Goal: Task Accomplishment & Management: Use online tool/utility

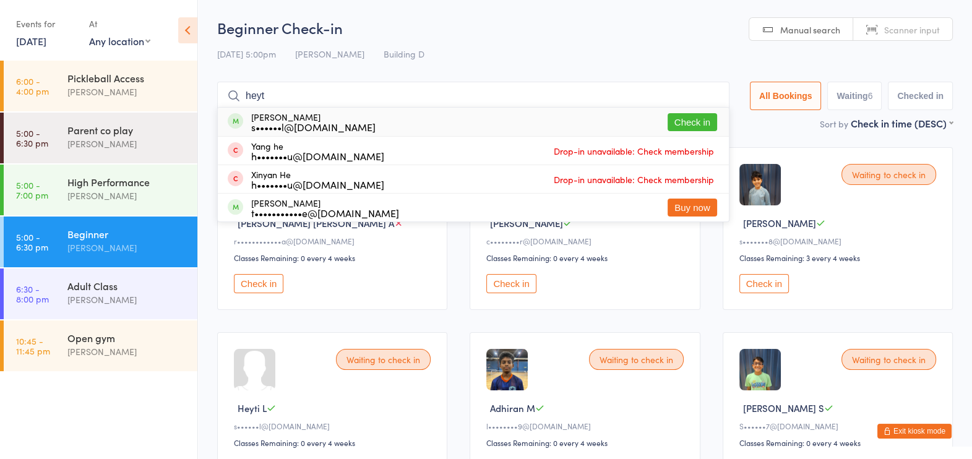
type input "heyt"
click at [690, 124] on button "Check in" at bounding box center [691, 122] width 49 height 18
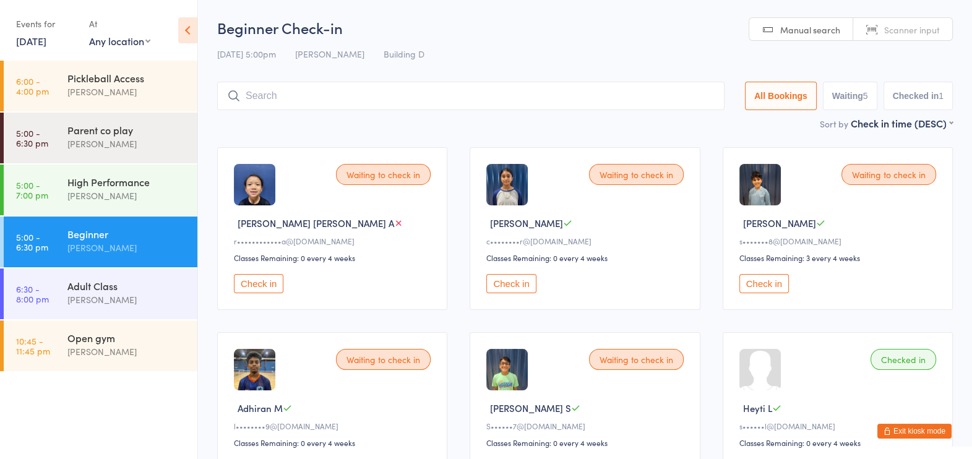
click at [510, 282] on button "Check in" at bounding box center [510, 283] width 49 height 19
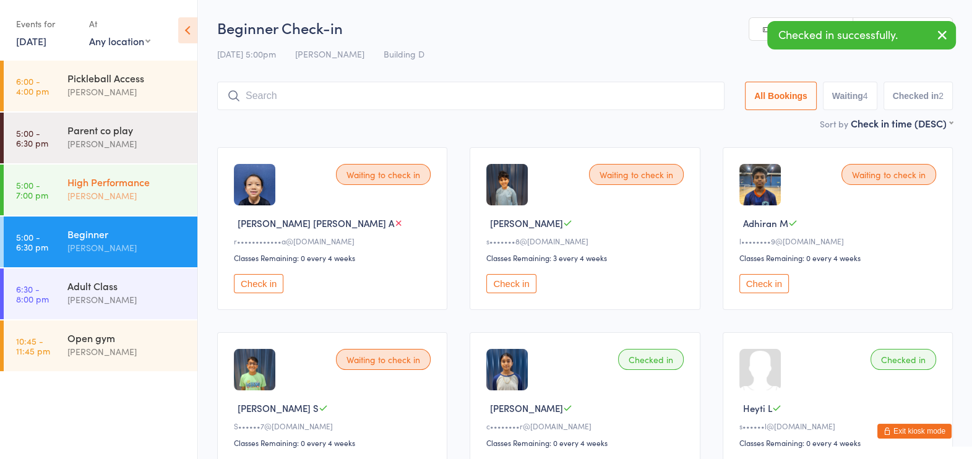
click at [112, 197] on div "[PERSON_NAME]" at bounding box center [126, 196] width 119 height 14
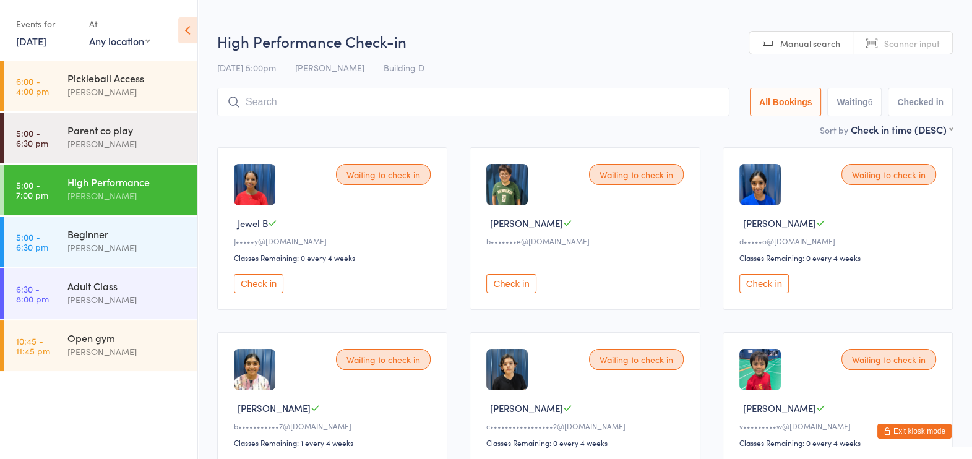
click at [523, 285] on button "Check in" at bounding box center [510, 283] width 49 height 19
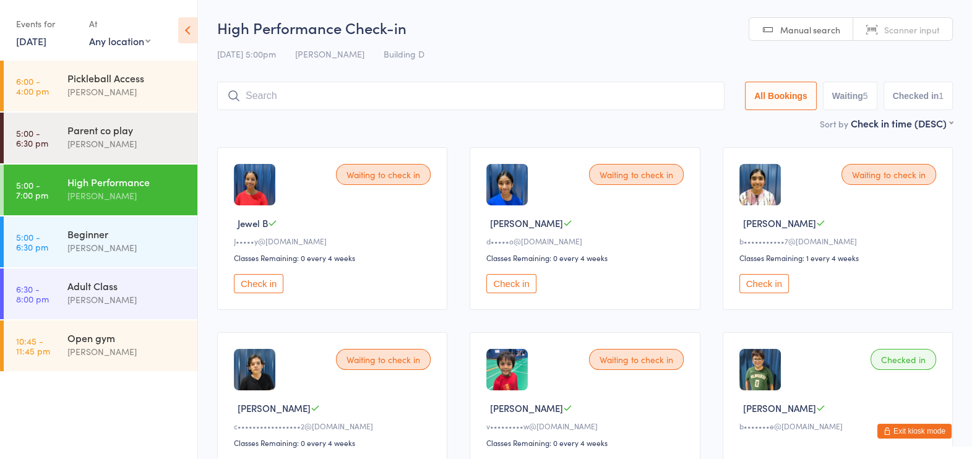
click at [776, 287] on button "Check in" at bounding box center [763, 283] width 49 height 19
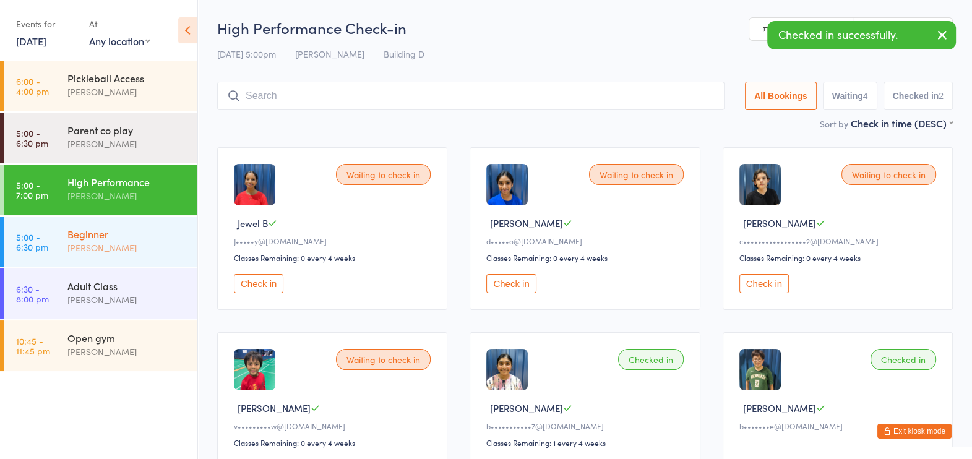
click at [108, 229] on div "Beginner" at bounding box center [126, 234] width 119 height 14
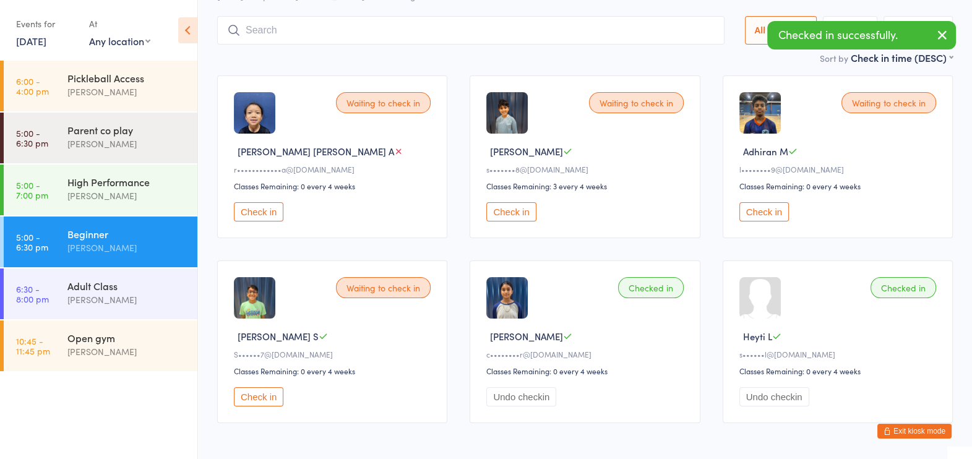
scroll to position [64, 0]
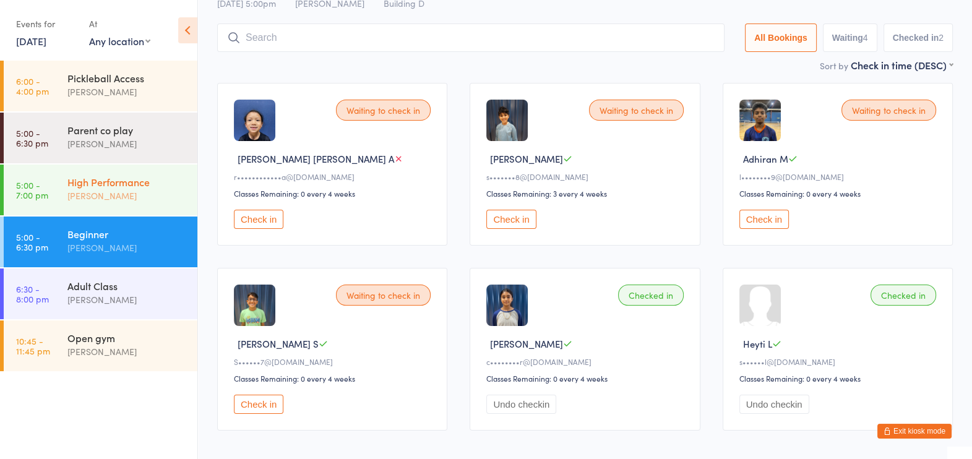
click at [135, 205] on div "High Performance [PERSON_NAME]" at bounding box center [132, 189] width 130 height 49
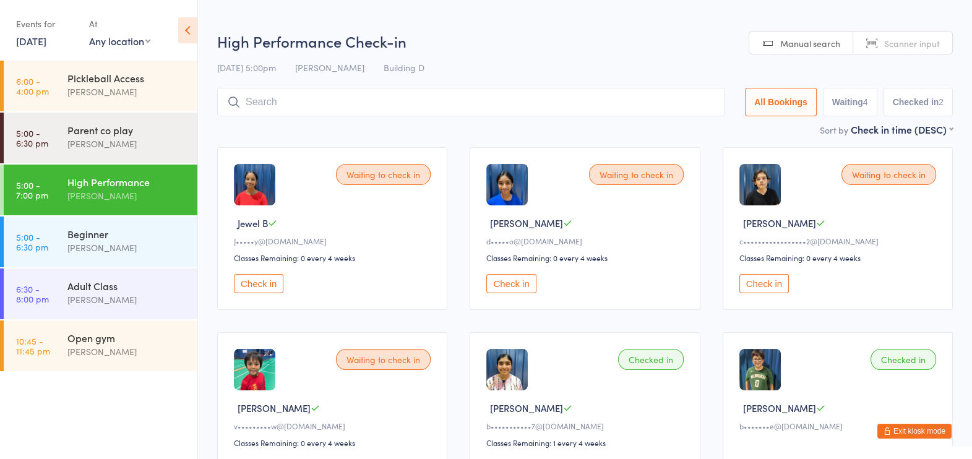
click at [500, 283] on button "Check in" at bounding box center [510, 283] width 49 height 19
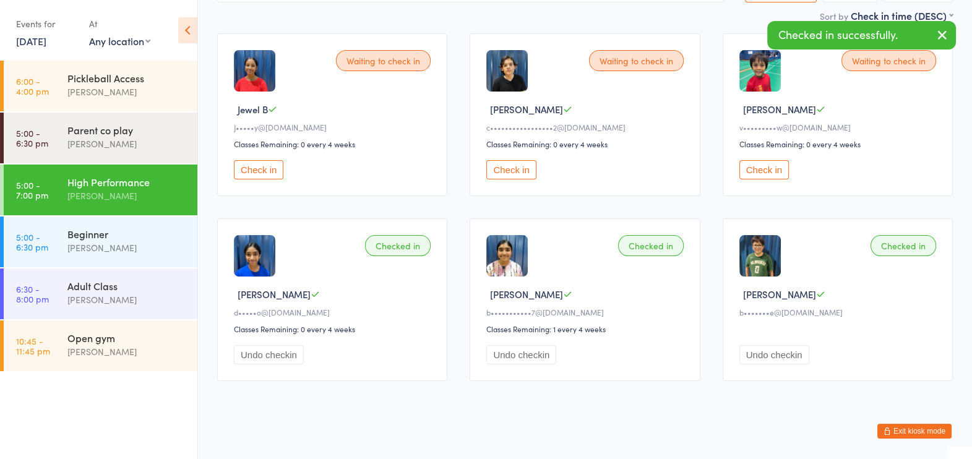
scroll to position [116, 0]
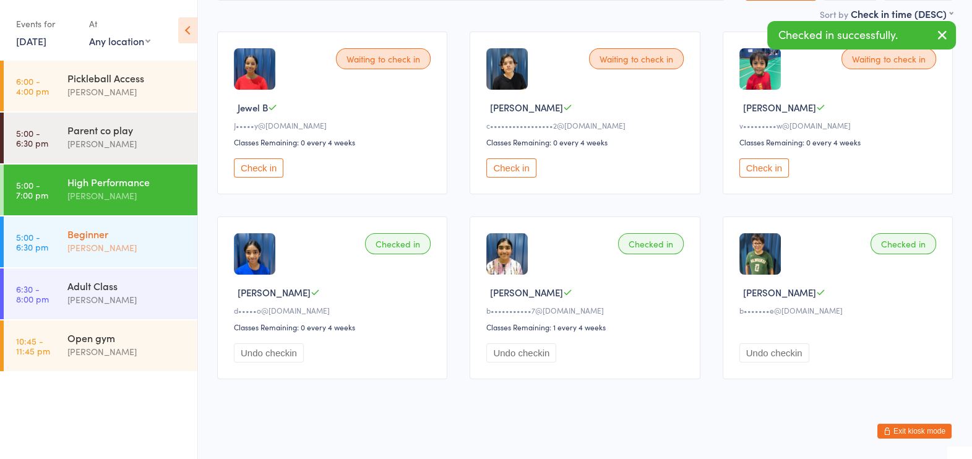
click at [113, 229] on div "Beginner" at bounding box center [126, 234] width 119 height 14
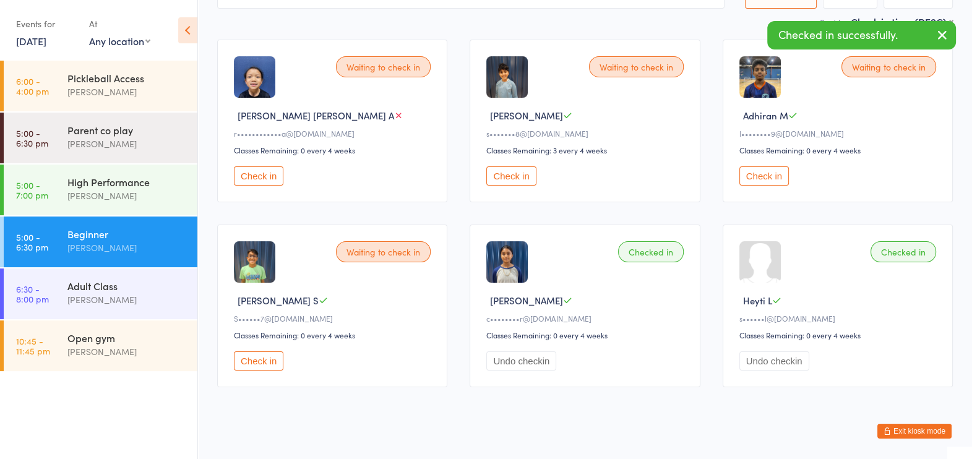
scroll to position [109, 0]
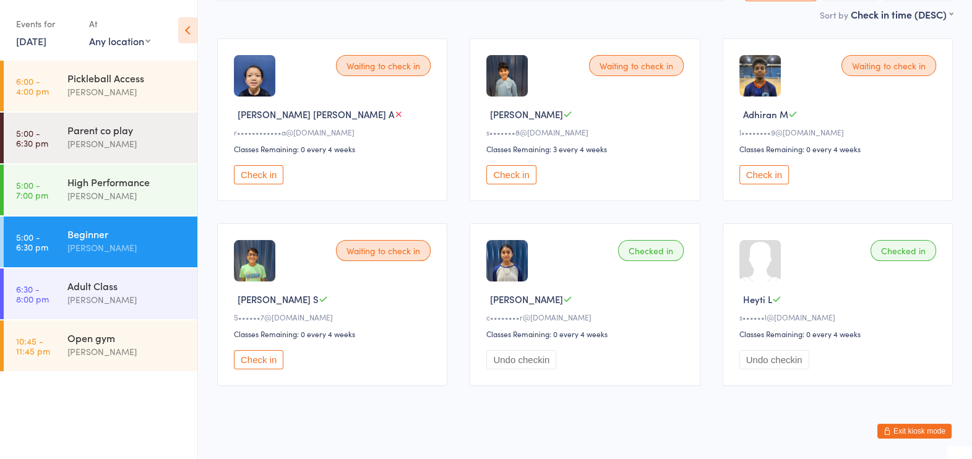
click at [524, 176] on button "Check in" at bounding box center [510, 174] width 49 height 19
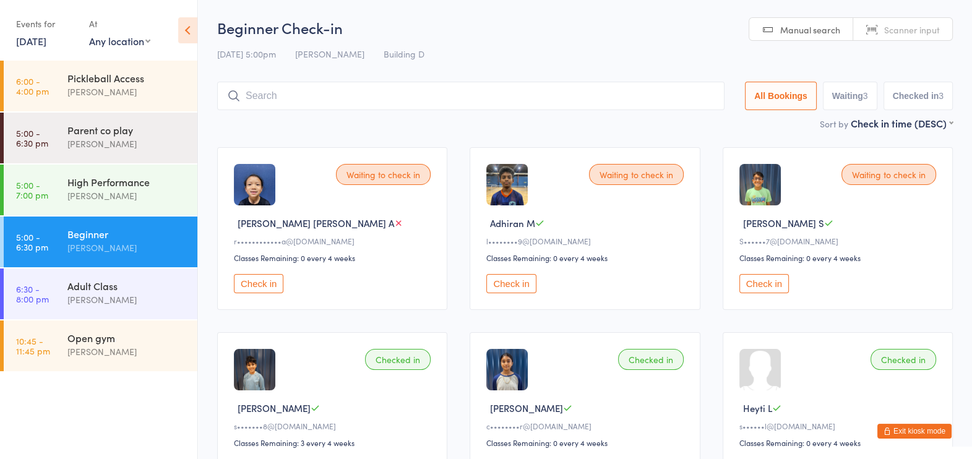
scroll to position [20, 0]
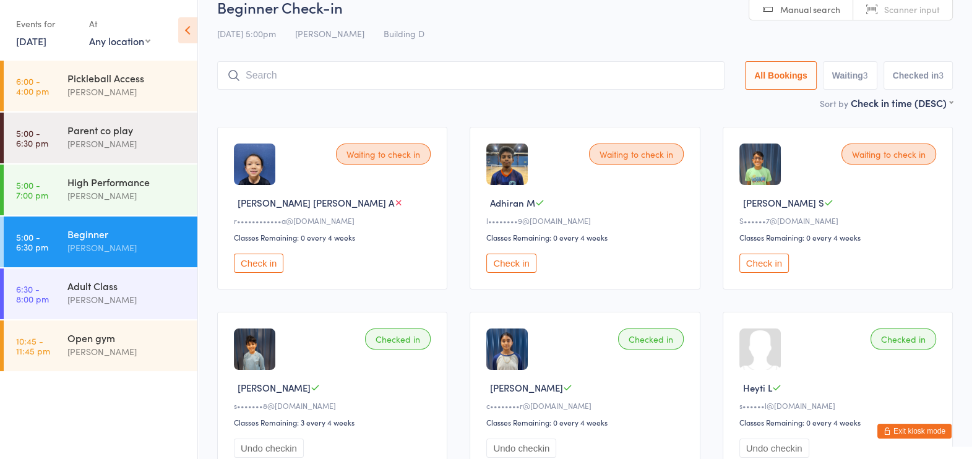
click at [545, 88] on input "search" at bounding box center [470, 75] width 507 height 28
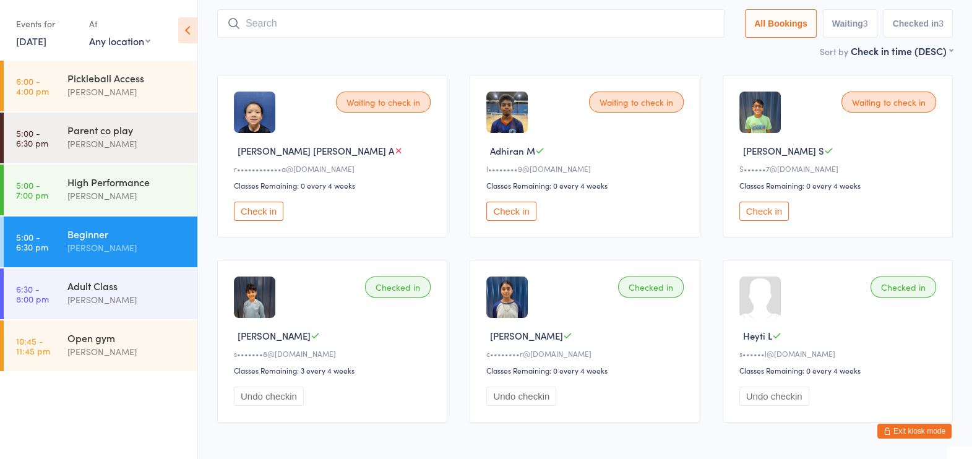
scroll to position [82, 0]
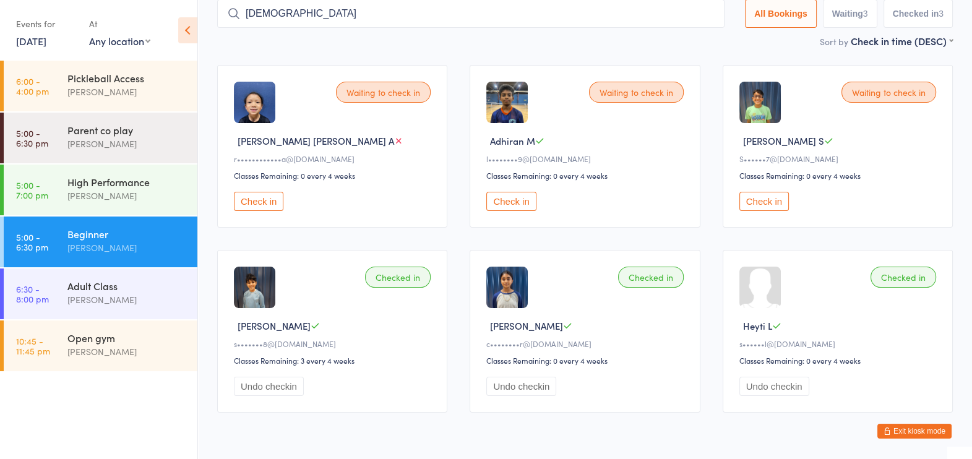
type input "[PERSON_NAME]"
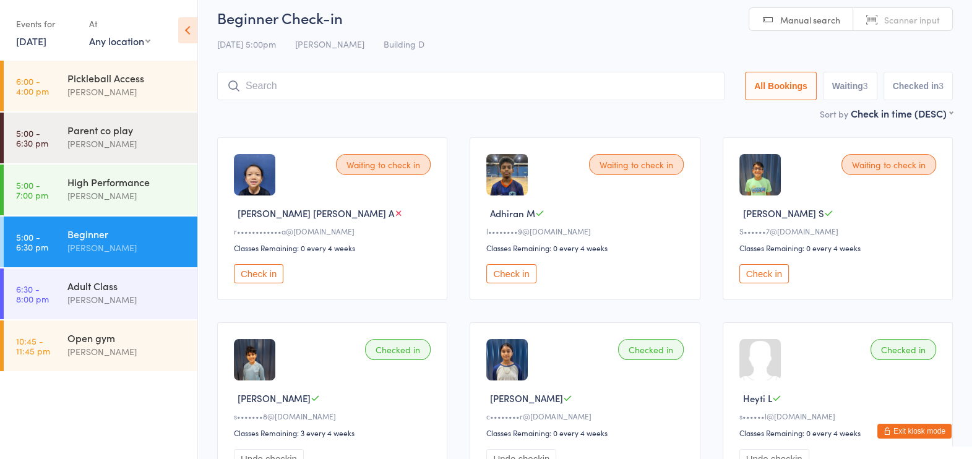
scroll to position [0, 0]
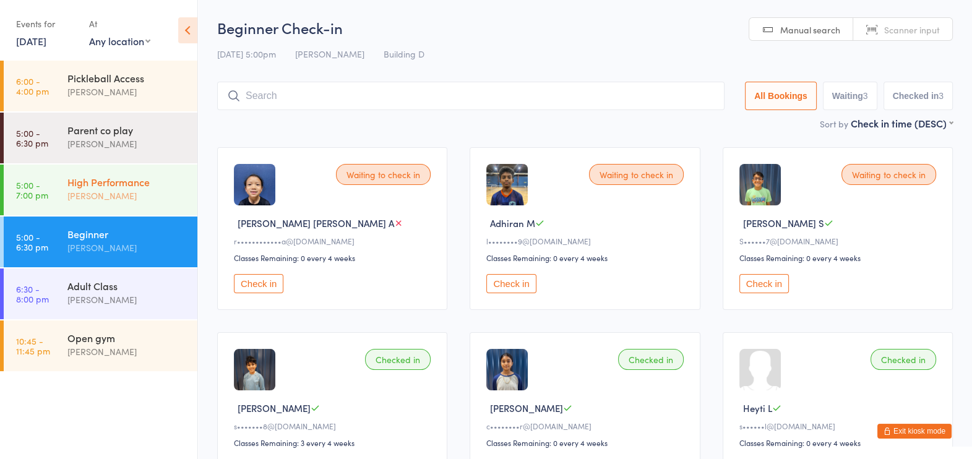
click at [97, 176] on div "High Performance" at bounding box center [126, 182] width 119 height 14
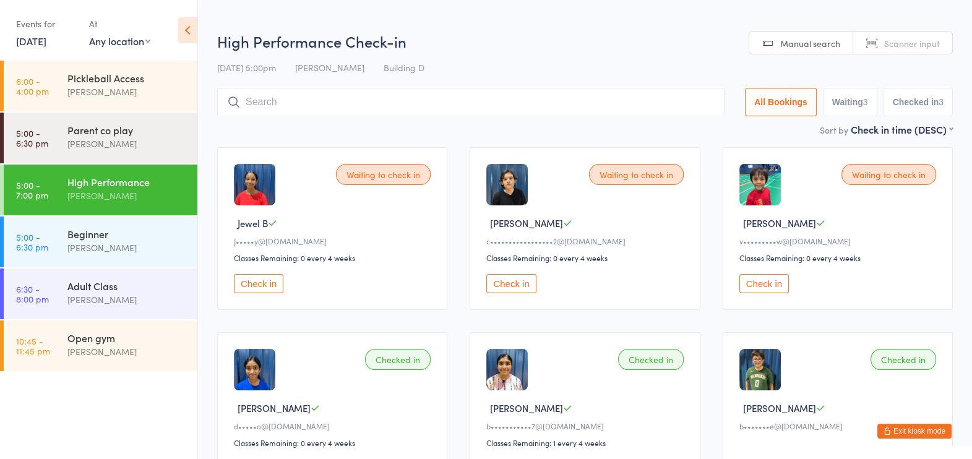
click at [513, 283] on button "Check in" at bounding box center [510, 283] width 49 height 19
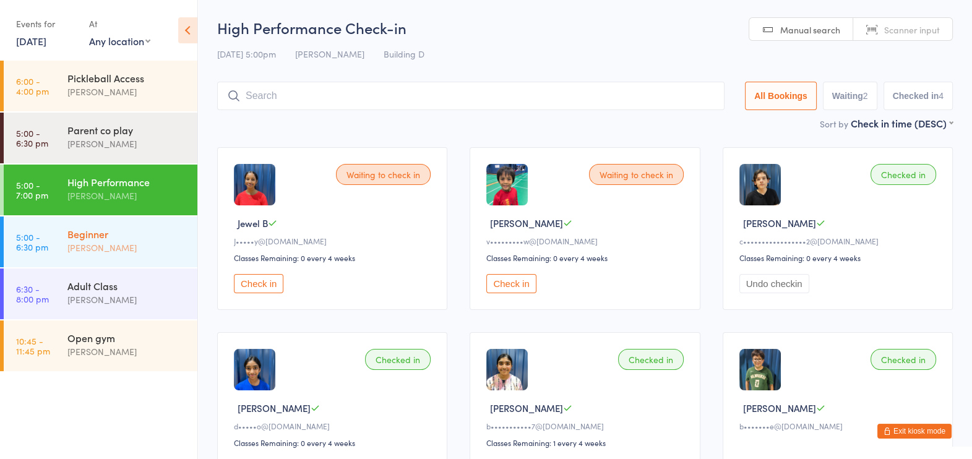
click at [80, 247] on div "[PERSON_NAME]" at bounding box center [126, 248] width 119 height 14
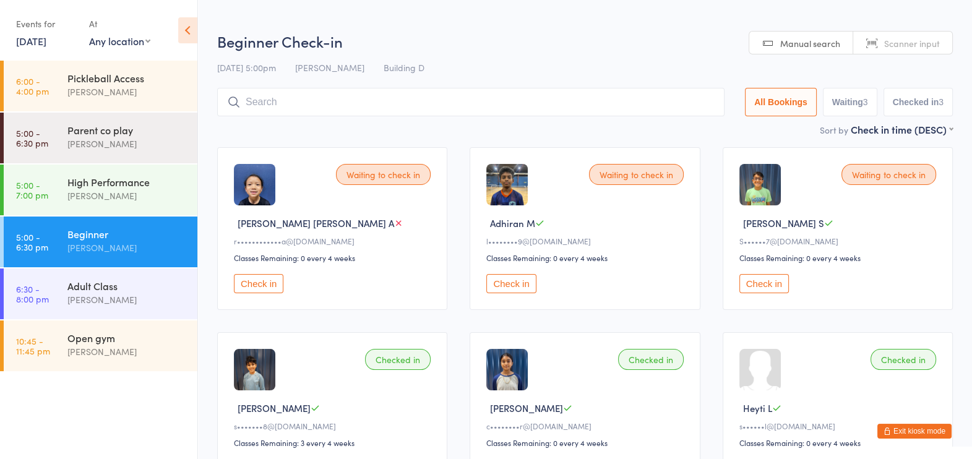
scroll to position [121, 0]
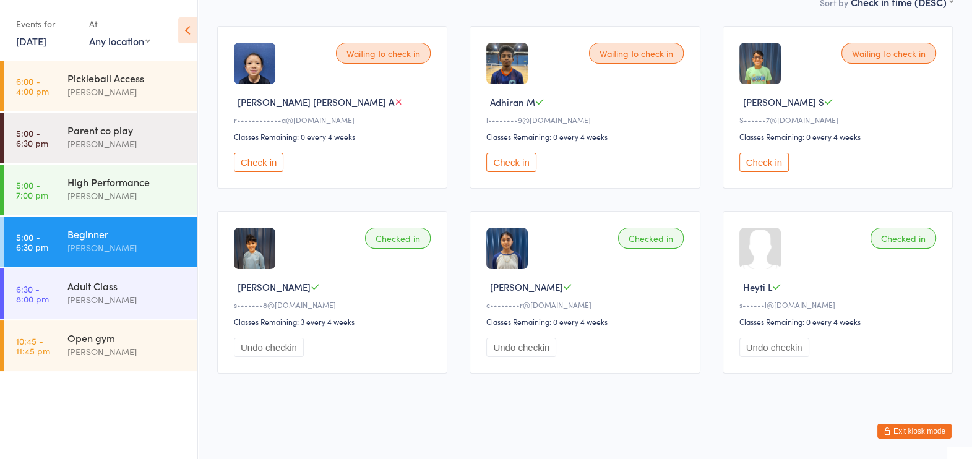
click at [779, 161] on button "Check in" at bounding box center [763, 162] width 49 height 19
